Goal: Transaction & Acquisition: Download file/media

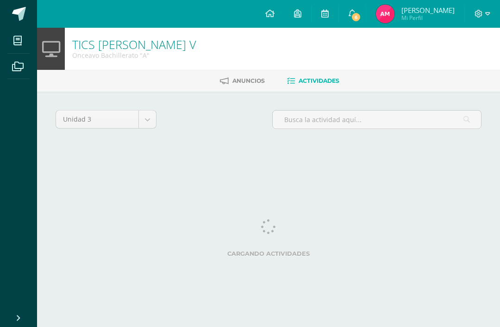
select select "Unidad 3"
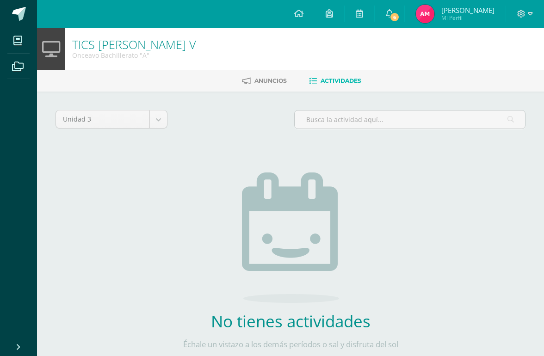
click at [14, 13] on span at bounding box center [19, 14] width 14 height 14
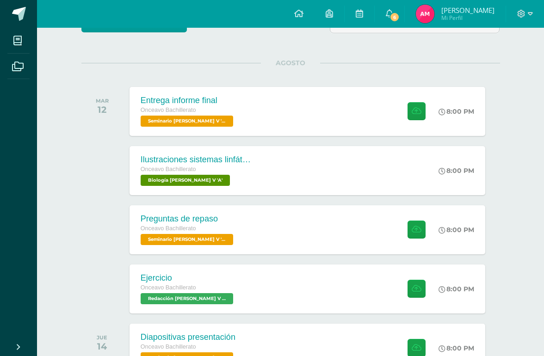
scroll to position [95, 0]
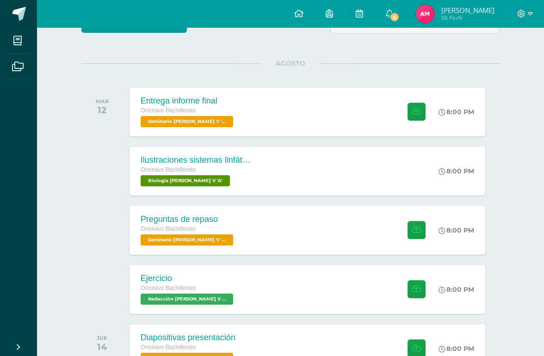
click at [291, 316] on div "Ejercicio Onceavo Bachillerato Redacción Bach V 'A' 8:00 PM Ejercicio Redacción…" at bounding box center [290, 290] width 419 height 52
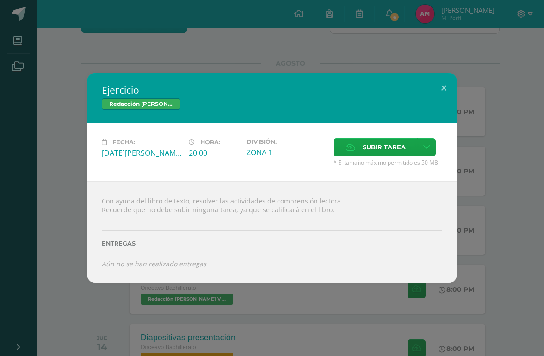
click at [290, 327] on div "Ejercicio Redacción Bach V Fecha: Martes 12 de Agosto Hora: 20:00 División: ZON…" at bounding box center [272, 178] width 544 height 356
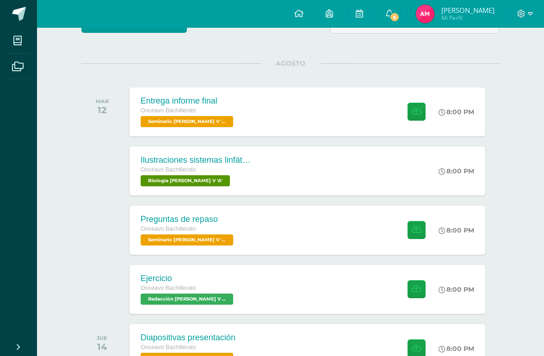
click at [290, 341] on div "Diapositivas presentación Onceavo Bachillerato Seminario Bach V 'A' 8:00 PM Dia…" at bounding box center [308, 348] width 356 height 49
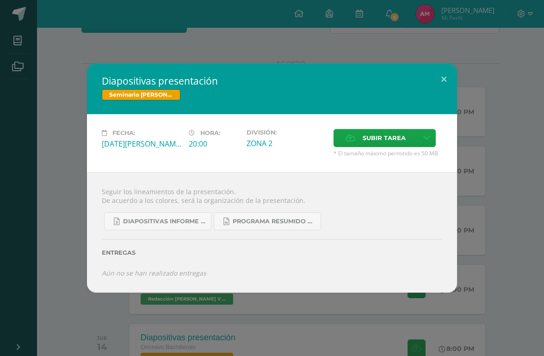
click at [174, 231] on link "Diapositivas informe investigación acción 2025.xlsx" at bounding box center [157, 221] width 107 height 18
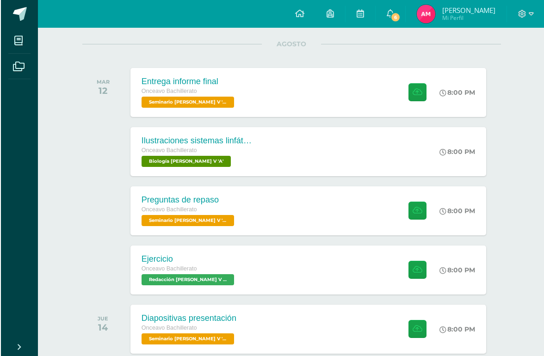
scroll to position [115, 0]
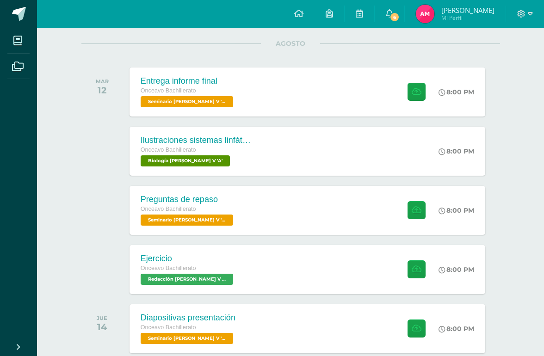
click at [373, 332] on div "Diapositivas presentación Onceavo Bachillerato Seminario Bach V 'A' 8:00 PM Dia…" at bounding box center [308, 329] width 356 height 49
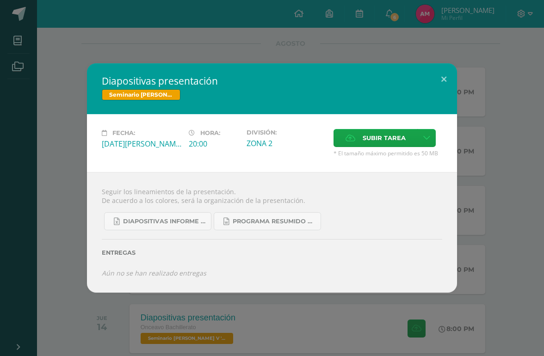
click at [305, 225] on span "Programa resumido zona 14.docx" at bounding box center [274, 221] width 83 height 7
